Goal: Task Accomplishment & Management: Use online tool/utility

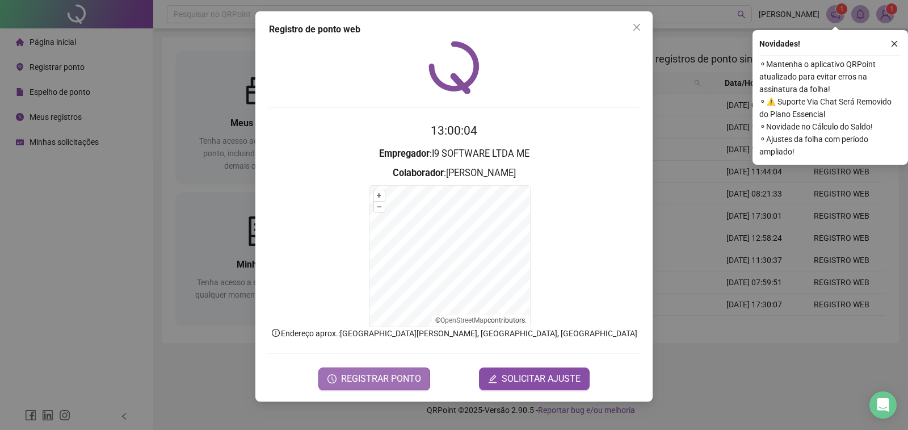
click at [370, 382] on span "REGISTRAR PONTO" at bounding box center [381, 379] width 80 height 14
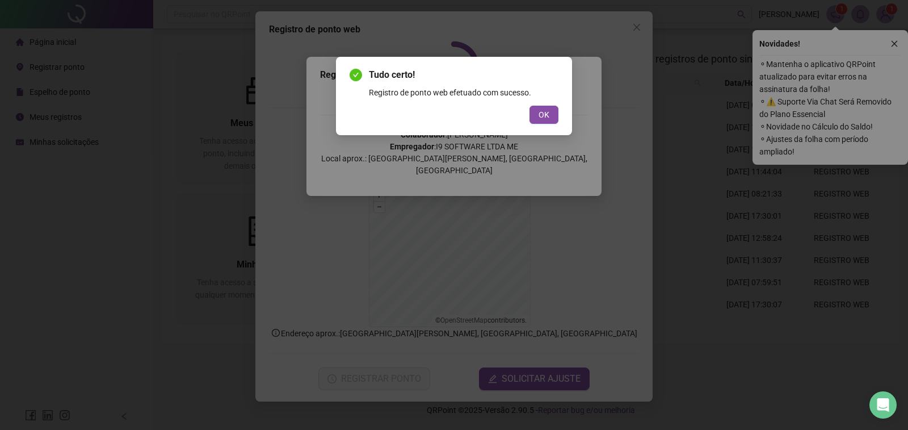
click at [551, 124] on div "Tudo certo! Registro de ponto web efetuado com sucesso. OK" at bounding box center [454, 96] width 236 height 78
click at [546, 116] on span "OK" at bounding box center [544, 114] width 11 height 12
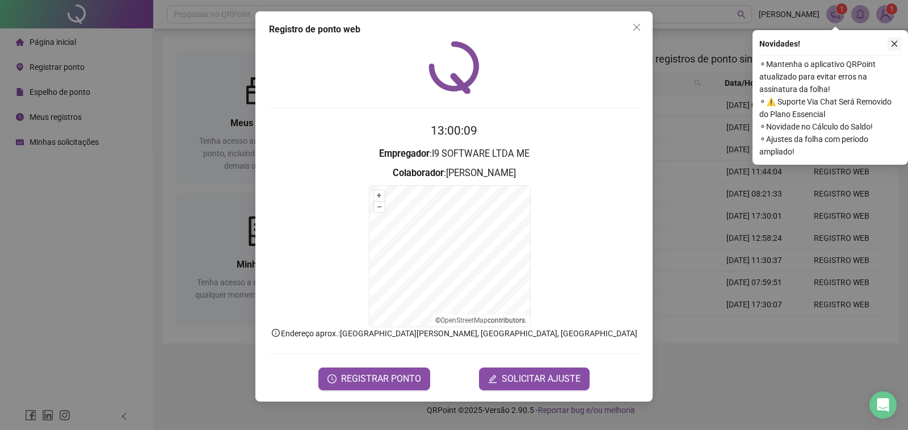
click at [898, 40] on icon "close" at bounding box center [895, 44] width 8 height 8
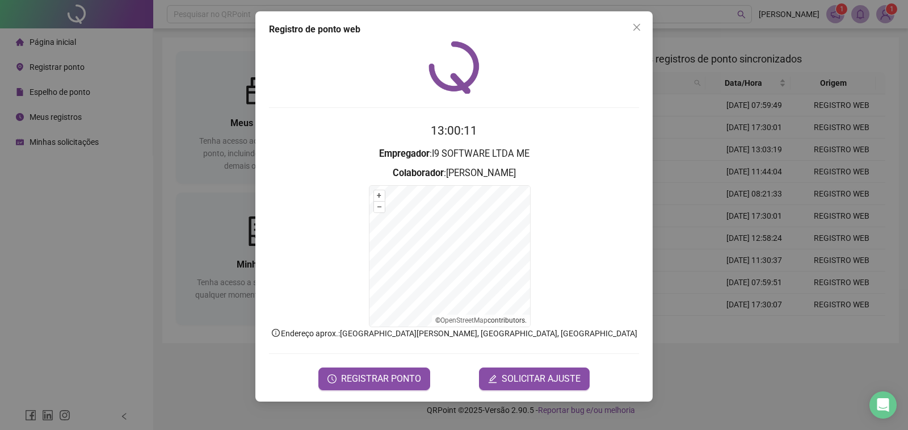
click at [648, 31] on div "Registro de ponto web 13:00:11 Empregador : I9 SOFTWARE LTDA ME Colaborador : […" at bounding box center [453, 206] width 397 height 390
click at [630, 26] on span "Close" at bounding box center [637, 27] width 18 height 9
